Goal: Book appointment/travel/reservation

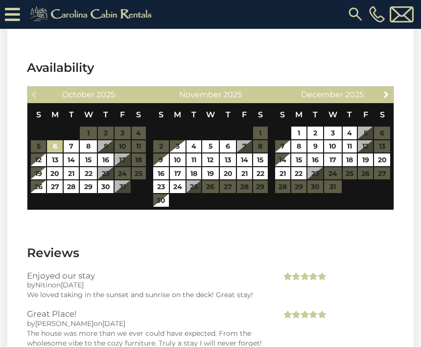
scroll to position [2520, 0]
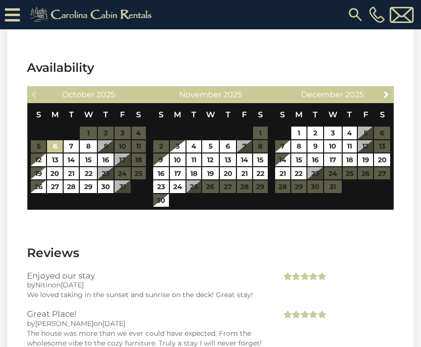
click at [228, 90] on span "2025" at bounding box center [232, 94] width 19 height 9
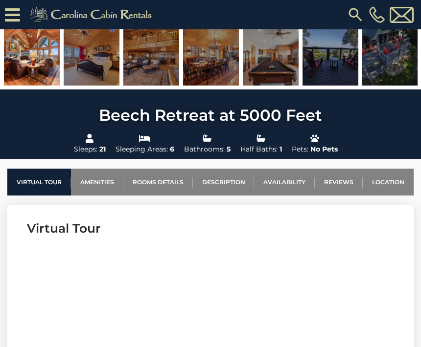
scroll to position [94, 0]
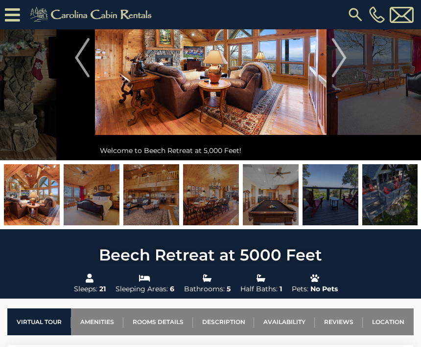
click at [82, 52] on img "Previous" at bounding box center [82, 57] width 15 height 39
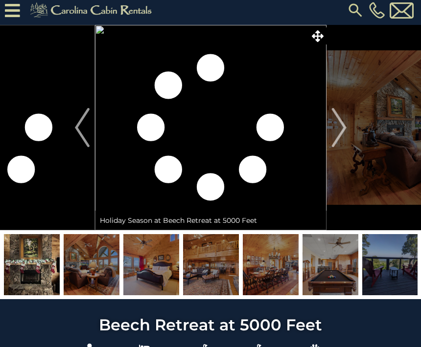
scroll to position [0, 0]
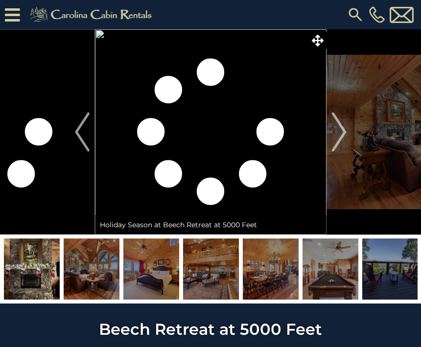
click at [348, 132] on button "Next" at bounding box center [338, 131] width 25 height 205
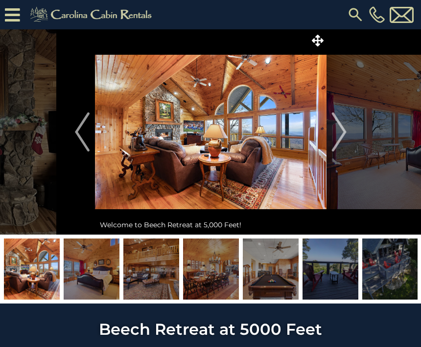
click at [350, 129] on button "Next" at bounding box center [338, 131] width 25 height 205
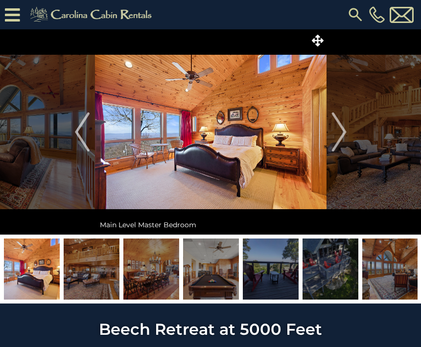
click at [349, 134] on button "Next" at bounding box center [338, 131] width 25 height 205
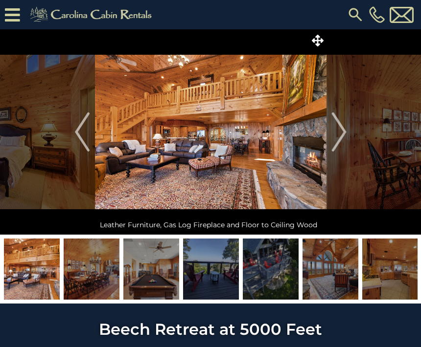
click at [342, 131] on img "Next" at bounding box center [338, 131] width 15 height 39
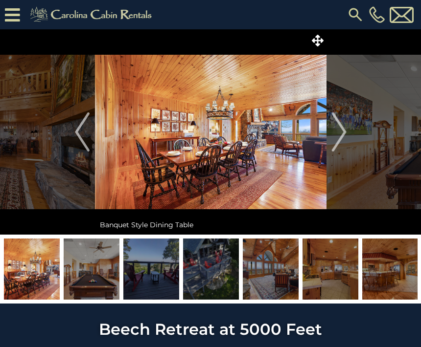
click at [350, 128] on button "Next" at bounding box center [338, 131] width 25 height 205
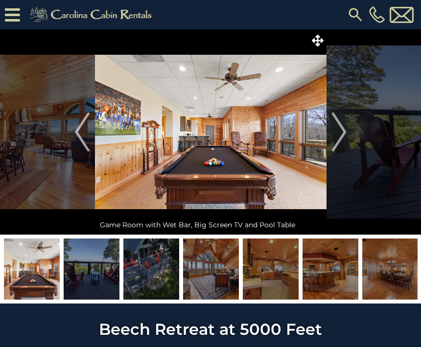
click at [347, 128] on button "Next" at bounding box center [338, 131] width 25 height 205
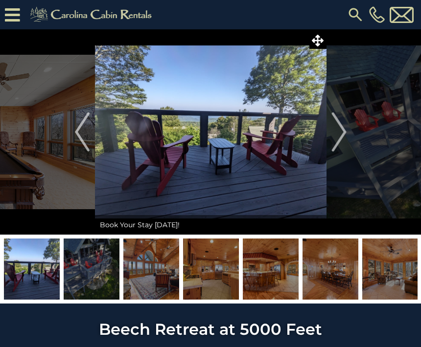
click at [350, 127] on button "Next" at bounding box center [338, 131] width 25 height 205
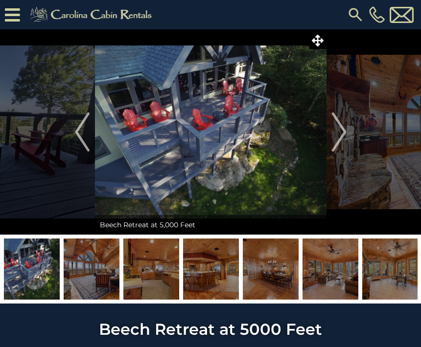
click at [350, 120] on button "Next" at bounding box center [338, 131] width 25 height 205
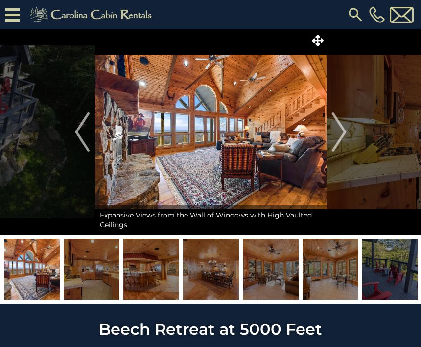
click at [347, 125] on button "Next" at bounding box center [338, 131] width 25 height 205
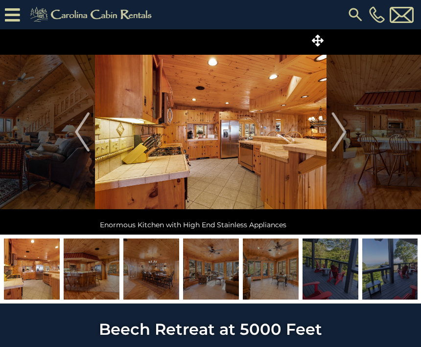
click at [102, 248] on img at bounding box center [92, 269] width 56 height 61
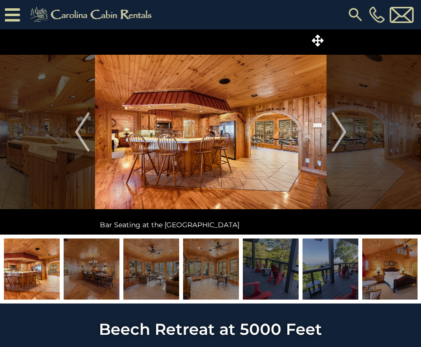
click at [81, 259] on img at bounding box center [92, 269] width 56 height 61
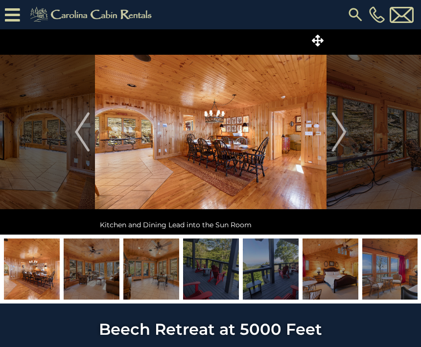
click at [399, 274] on img at bounding box center [390, 269] width 56 height 61
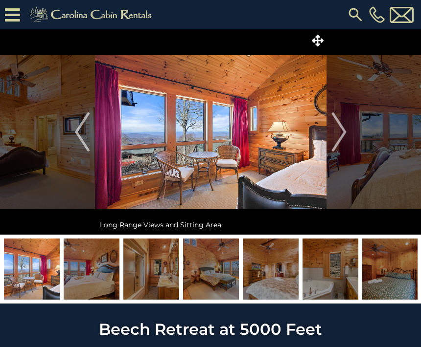
click at [346, 137] on img "Next" at bounding box center [338, 131] width 15 height 39
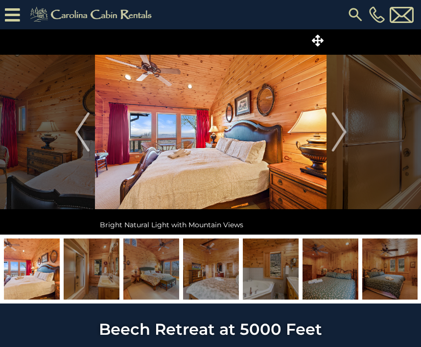
click at [344, 136] on img "Next" at bounding box center [338, 131] width 15 height 39
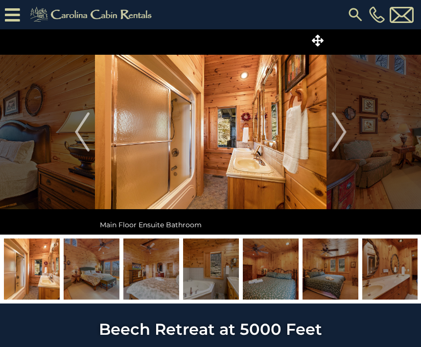
click at [343, 131] on img "Next" at bounding box center [338, 131] width 15 height 39
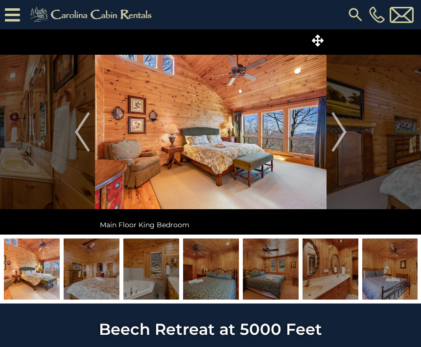
click at [346, 134] on img "Next" at bounding box center [338, 131] width 15 height 39
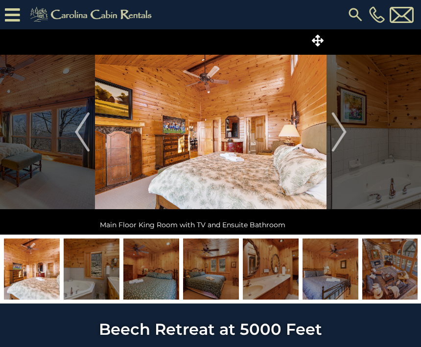
click at [332, 140] on img "Next" at bounding box center [338, 131] width 15 height 39
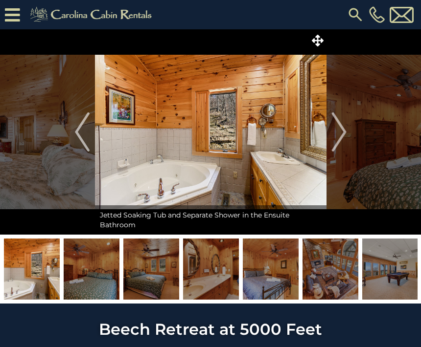
click at [343, 137] on img "Next" at bounding box center [338, 131] width 15 height 39
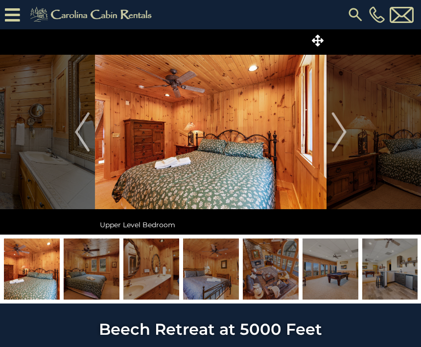
click at [344, 135] on img "Next" at bounding box center [338, 131] width 15 height 39
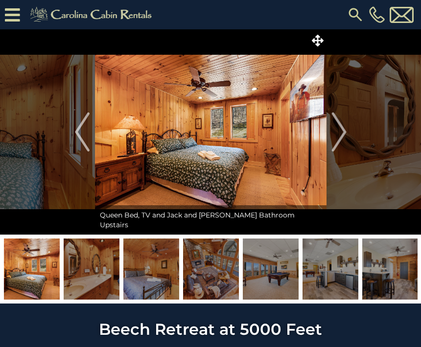
click at [344, 135] on img "Next" at bounding box center [338, 131] width 15 height 39
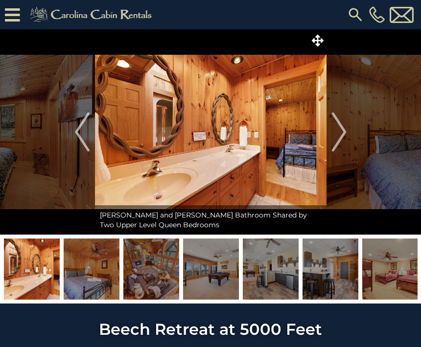
click at [346, 136] on img "Next" at bounding box center [338, 131] width 15 height 39
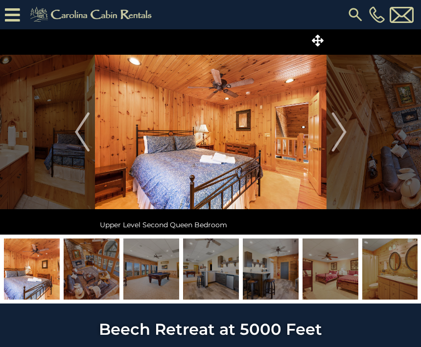
click at [343, 139] on img "Next" at bounding box center [338, 131] width 15 height 39
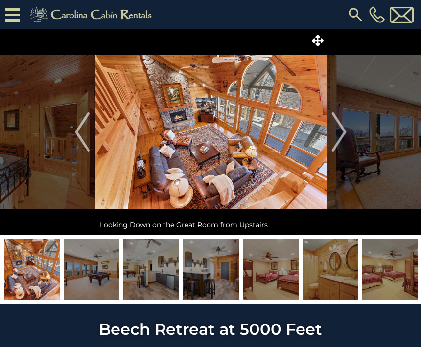
click at [342, 142] on img "Next" at bounding box center [338, 131] width 15 height 39
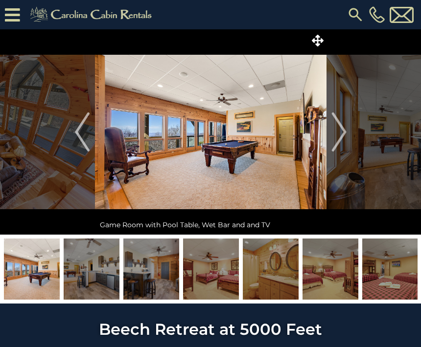
click at [344, 137] on img "Next" at bounding box center [338, 131] width 15 height 39
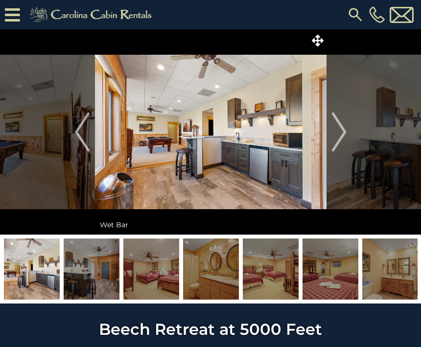
click at [345, 138] on img "Next" at bounding box center [338, 131] width 15 height 39
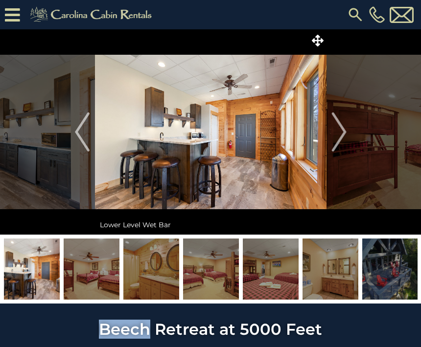
click at [346, 136] on img "Next" at bounding box center [338, 131] width 15 height 39
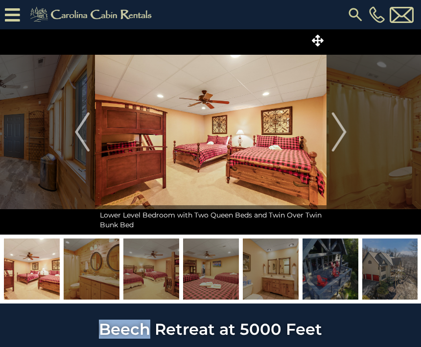
click at [347, 139] on button "Next" at bounding box center [338, 131] width 25 height 205
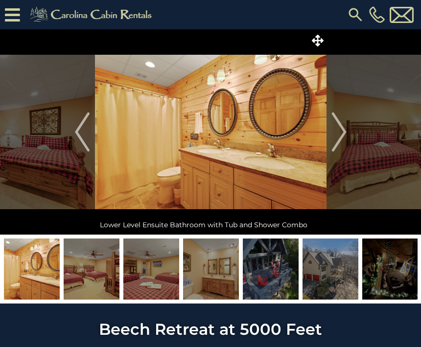
click at [347, 134] on button "Next" at bounding box center [338, 131] width 25 height 205
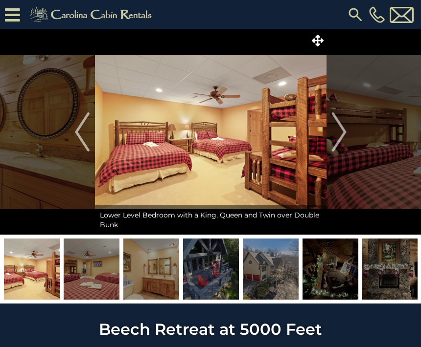
click at [343, 138] on img "Next" at bounding box center [338, 131] width 15 height 39
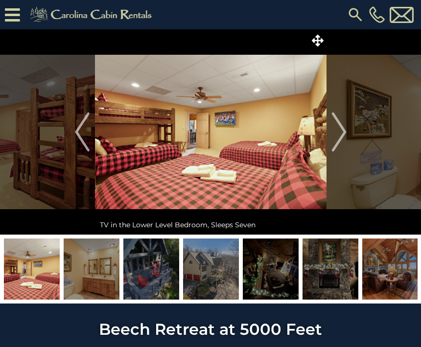
click at [342, 139] on img "Next" at bounding box center [338, 131] width 15 height 39
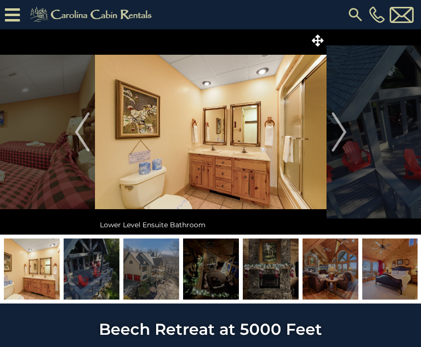
click at [343, 136] on img "Next" at bounding box center [338, 131] width 15 height 39
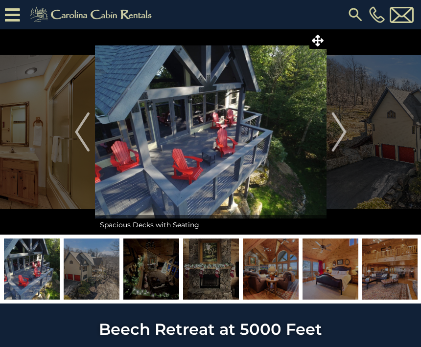
click at [344, 135] on img "Next" at bounding box center [338, 131] width 15 height 39
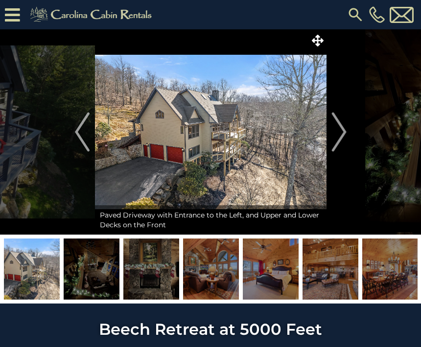
click at [343, 137] on img "Next" at bounding box center [338, 131] width 15 height 39
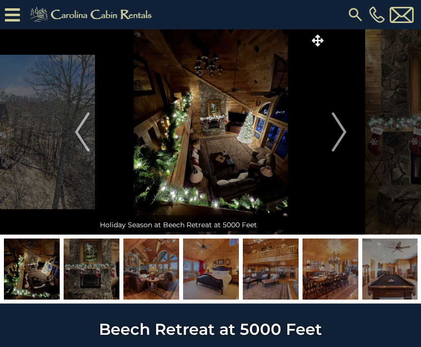
click at [343, 135] on img "Next" at bounding box center [338, 131] width 15 height 39
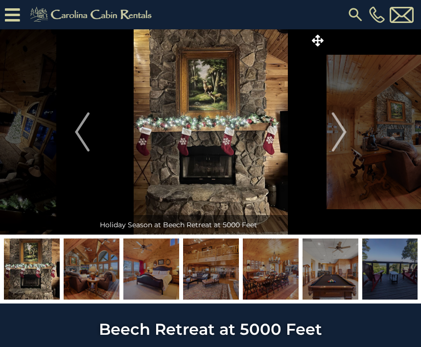
click at [340, 139] on img "Next" at bounding box center [338, 131] width 15 height 39
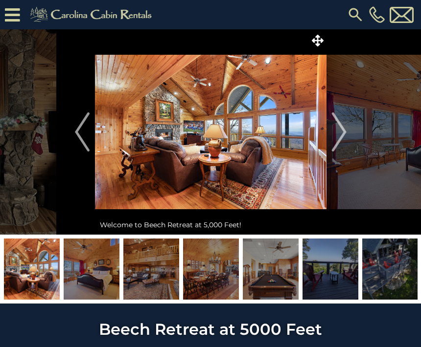
click at [340, 135] on img "Next" at bounding box center [338, 131] width 15 height 39
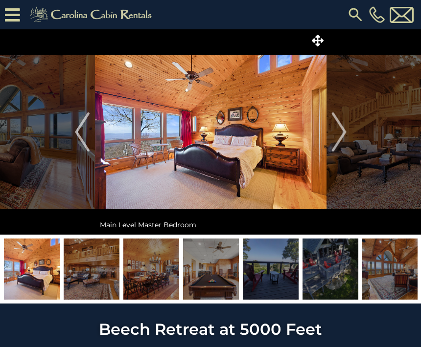
click at [340, 132] on img "Next" at bounding box center [338, 131] width 15 height 39
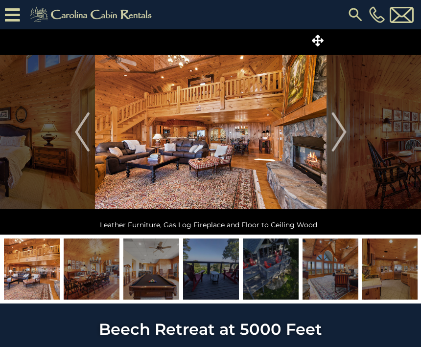
click at [338, 132] on img "Next" at bounding box center [338, 131] width 15 height 39
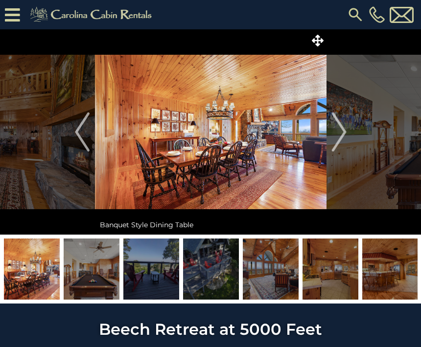
click at [81, 128] on img "Previous" at bounding box center [82, 131] width 15 height 39
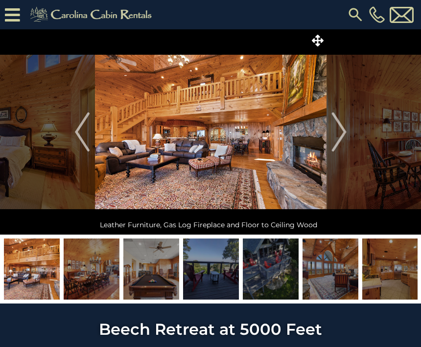
click at [345, 129] on img "Next" at bounding box center [338, 131] width 15 height 39
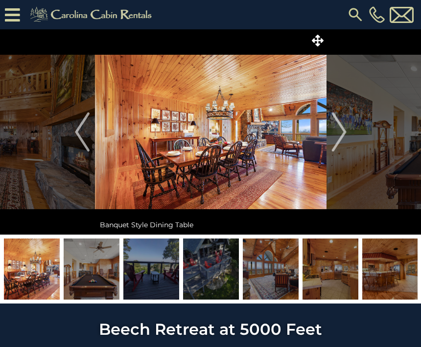
click at [345, 135] on img "Next" at bounding box center [338, 131] width 15 height 39
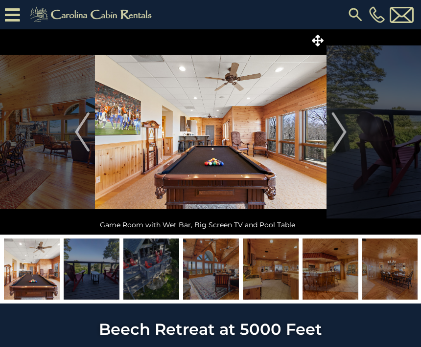
click at [344, 137] on img "Next" at bounding box center [338, 131] width 15 height 39
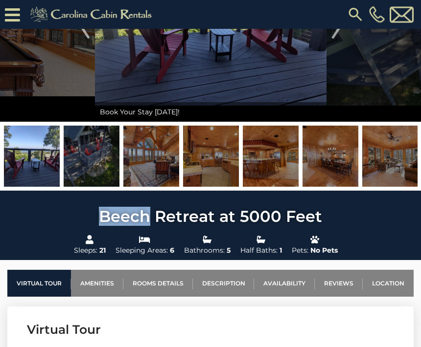
scroll to position [132, 0]
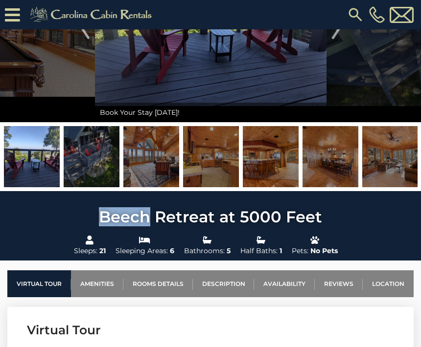
click at [352, 23] on img at bounding box center [355, 15] width 18 height 18
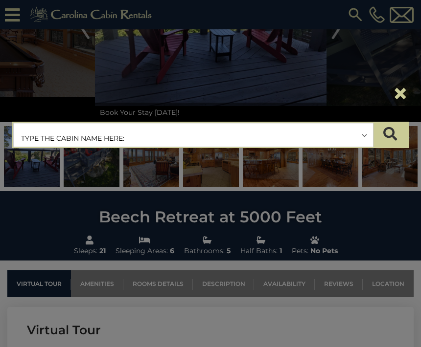
click at [401, 135] on button "submit" at bounding box center [390, 135] width 34 height 24
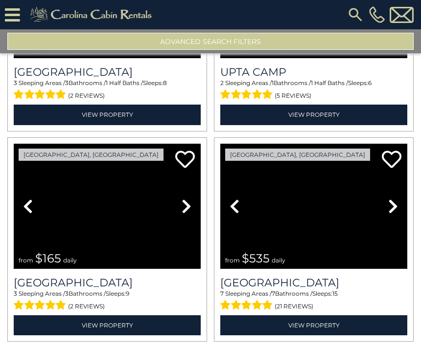
scroll to position [2473, 0]
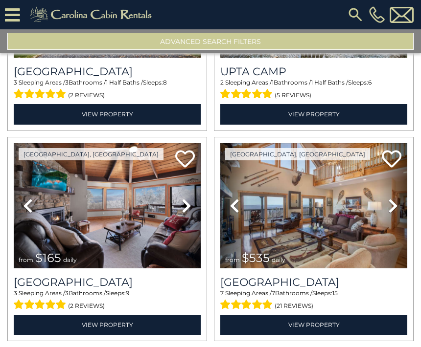
click at [372, 215] on img at bounding box center [313, 205] width 187 height 125
click at [259, 246] on img at bounding box center [313, 205] width 187 height 125
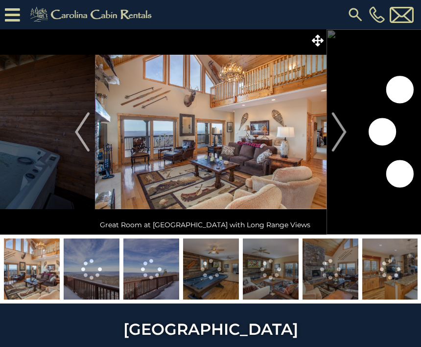
click at [340, 134] on img "Next" at bounding box center [338, 131] width 15 height 39
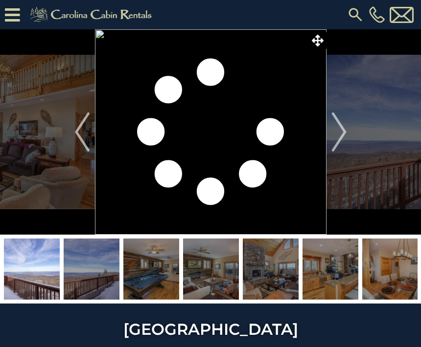
click at [351, 136] on button "Next" at bounding box center [338, 131] width 25 height 205
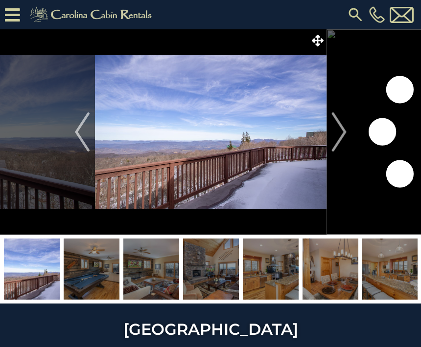
click at [348, 132] on button "Next" at bounding box center [338, 131] width 25 height 205
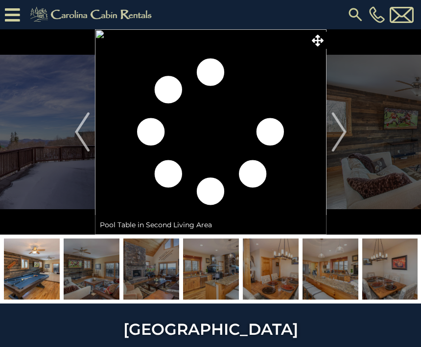
click at [348, 134] on button "Next" at bounding box center [338, 131] width 25 height 205
click at [347, 131] on button "Next" at bounding box center [338, 131] width 25 height 205
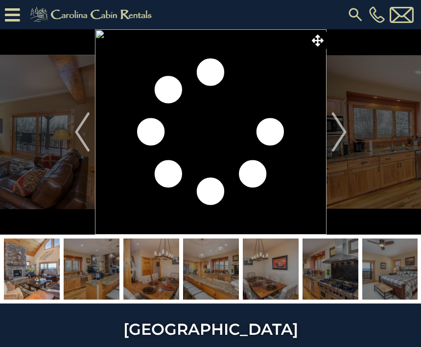
click at [350, 134] on button "Next" at bounding box center [338, 131] width 25 height 205
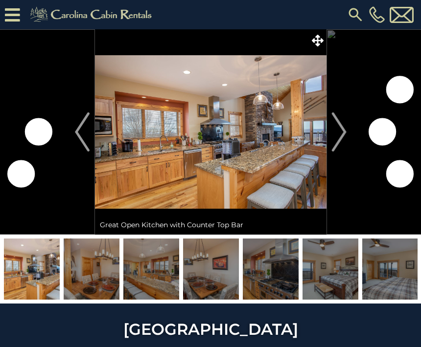
click at [346, 133] on img "Next" at bounding box center [338, 131] width 15 height 39
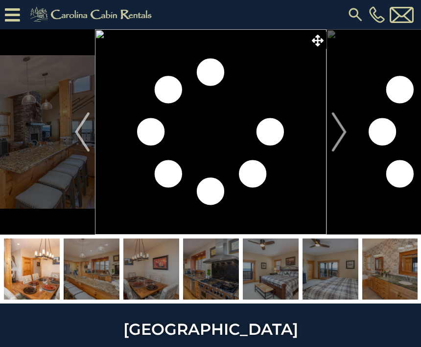
click at [343, 135] on img "Next" at bounding box center [338, 131] width 15 height 39
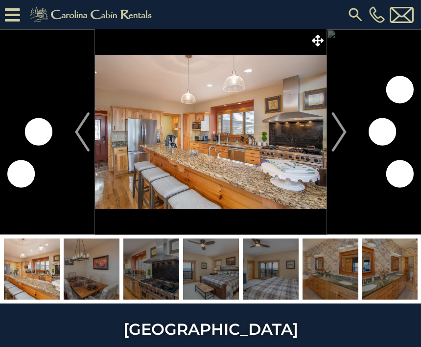
click at [342, 138] on img "Next" at bounding box center [338, 131] width 15 height 39
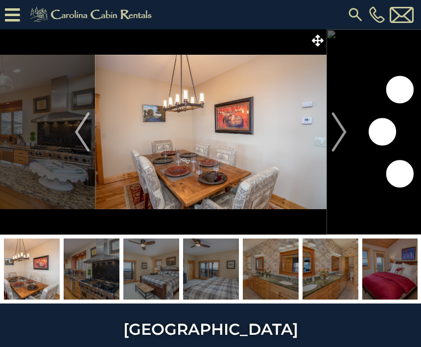
click at [339, 138] on img "Next" at bounding box center [338, 131] width 15 height 39
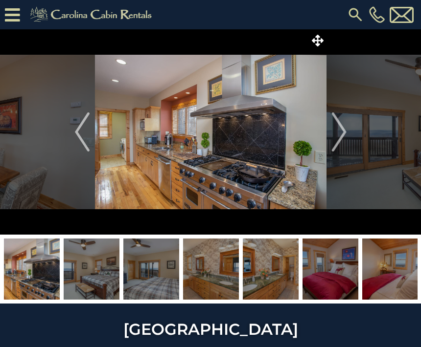
click at [340, 139] on img "Next" at bounding box center [338, 131] width 15 height 39
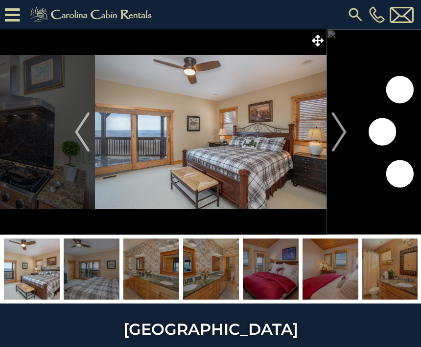
click at [342, 140] on img "Next" at bounding box center [338, 131] width 15 height 39
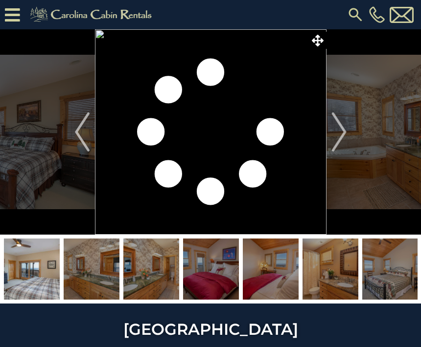
click at [341, 136] on img "Next" at bounding box center [338, 131] width 15 height 39
click at [341, 137] on img "Next" at bounding box center [338, 131] width 15 height 39
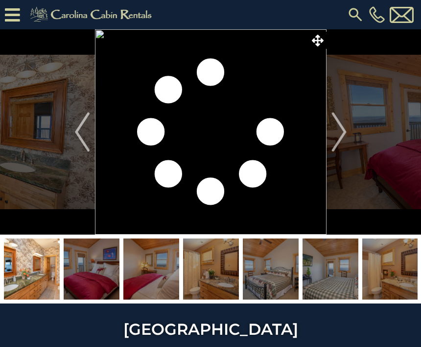
click at [338, 140] on img "Next" at bounding box center [338, 131] width 15 height 39
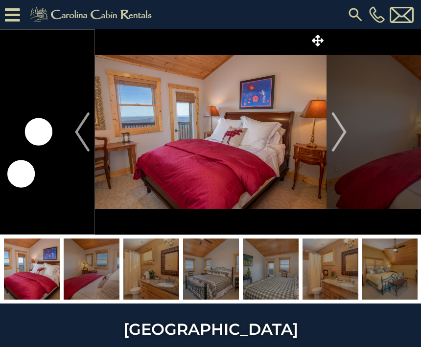
click at [338, 139] on img "Next" at bounding box center [338, 131] width 15 height 39
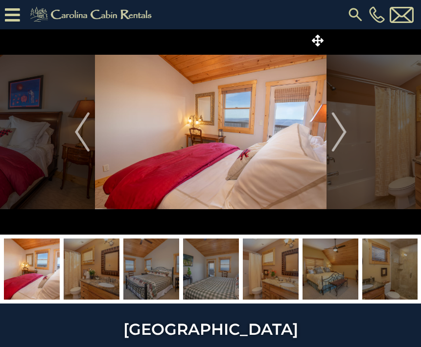
click at [341, 129] on img "Next" at bounding box center [338, 131] width 15 height 39
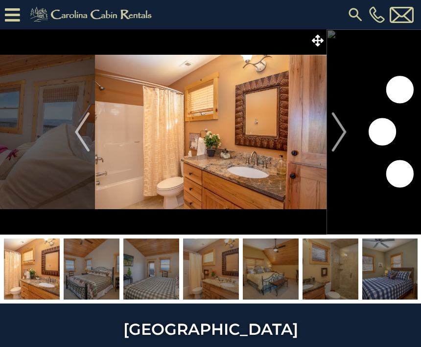
click at [339, 132] on img "Next" at bounding box center [338, 131] width 15 height 39
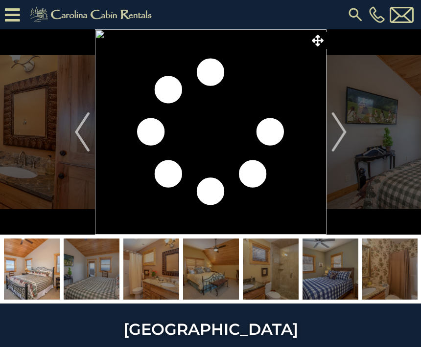
click at [342, 133] on img "Next" at bounding box center [338, 131] width 15 height 39
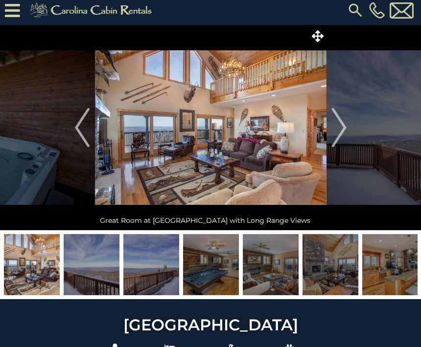
scroll to position [4, 0]
